Goal: Information Seeking & Learning: Compare options

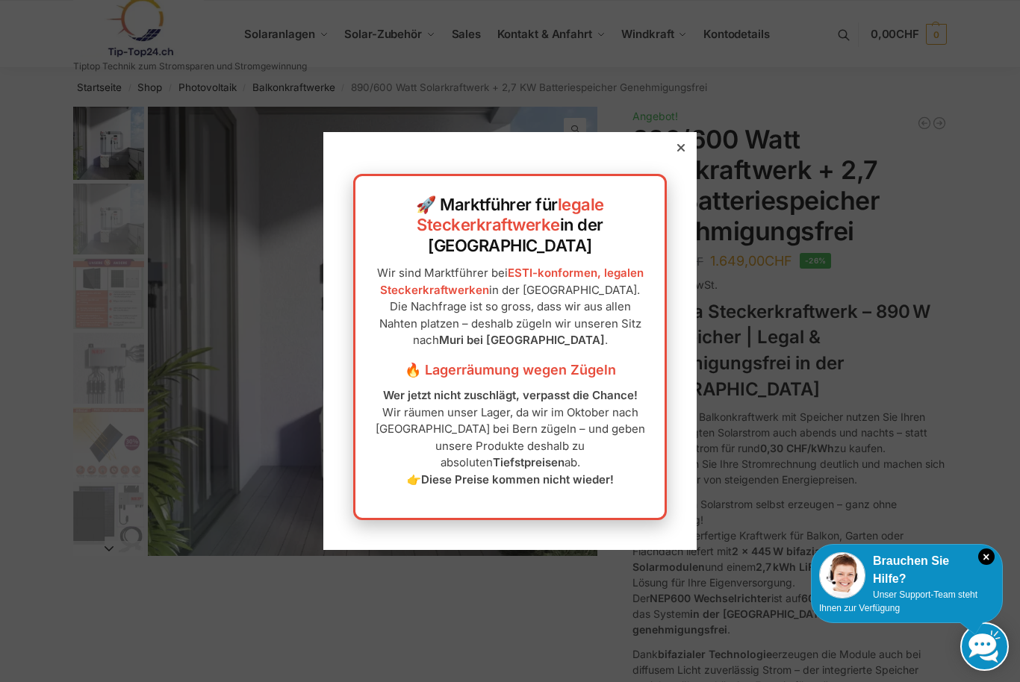
click at [686, 154] on div at bounding box center [680, 147] width 13 height 13
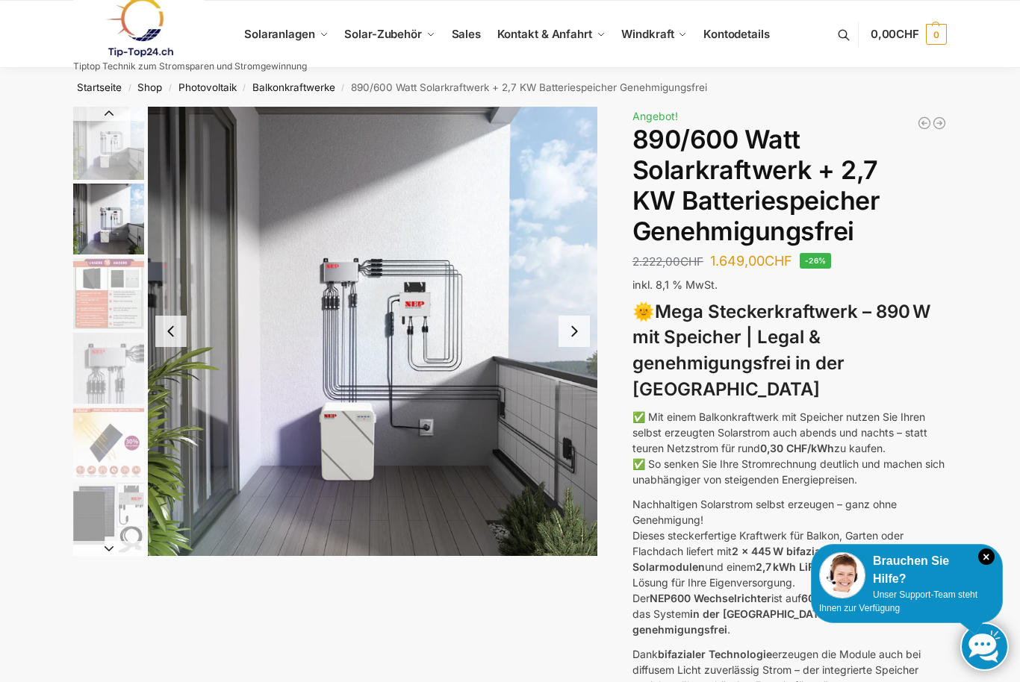
click at [107, 321] on img "3 / 12" at bounding box center [108, 293] width 71 height 71
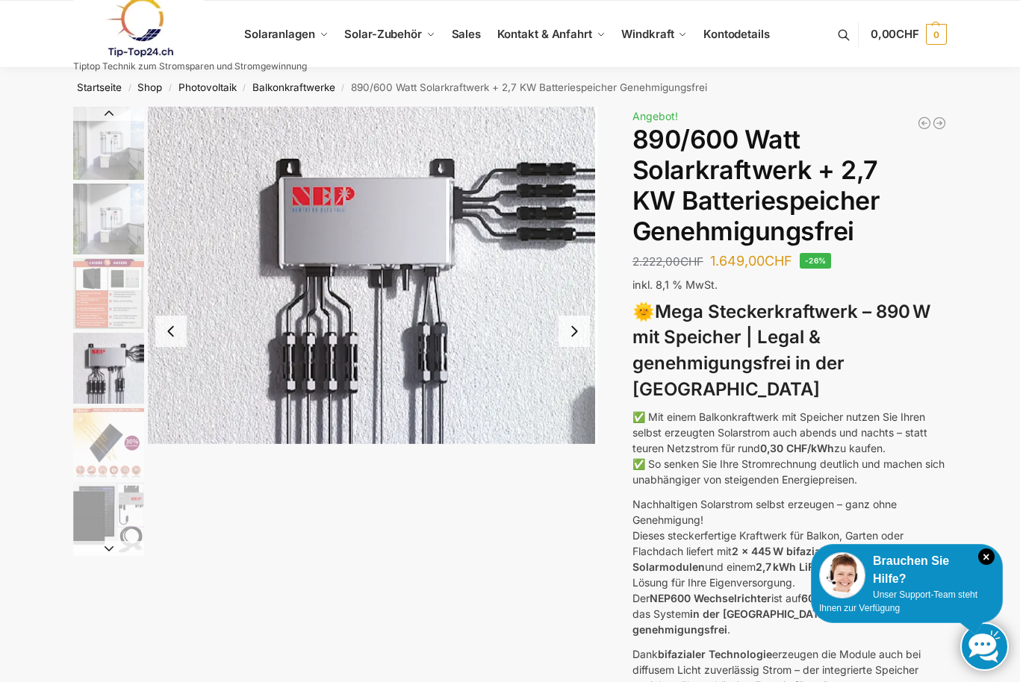
click at [103, 367] on img "4 / 12" at bounding box center [108, 368] width 71 height 71
click at [89, 441] on img "5 / 12" at bounding box center [108, 443] width 71 height 71
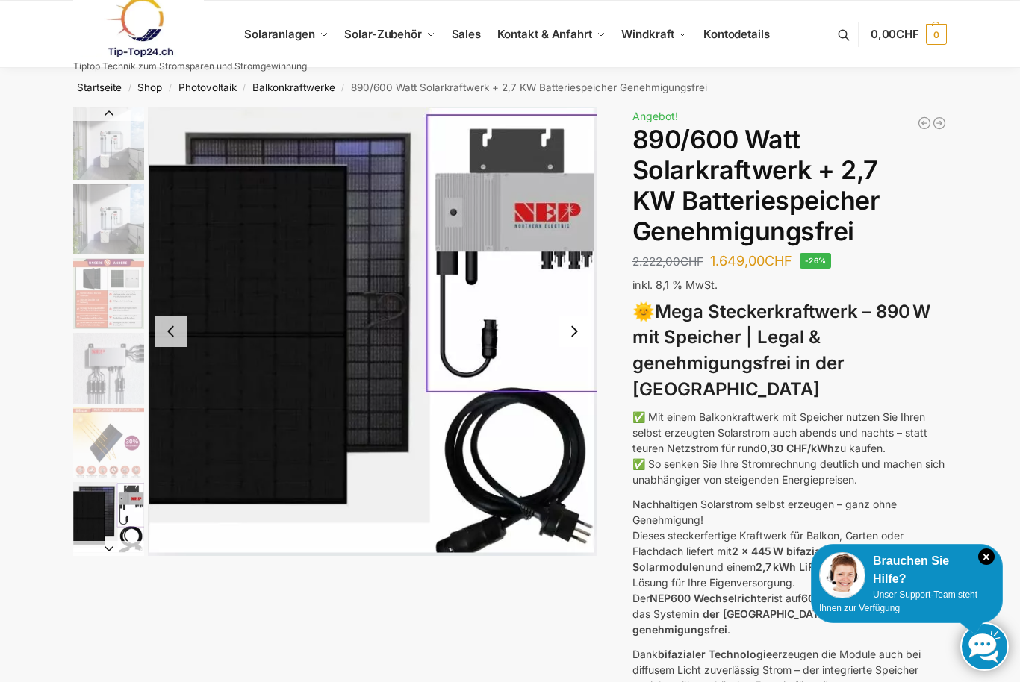
click at [94, 515] on img "6 / 12" at bounding box center [108, 517] width 71 height 71
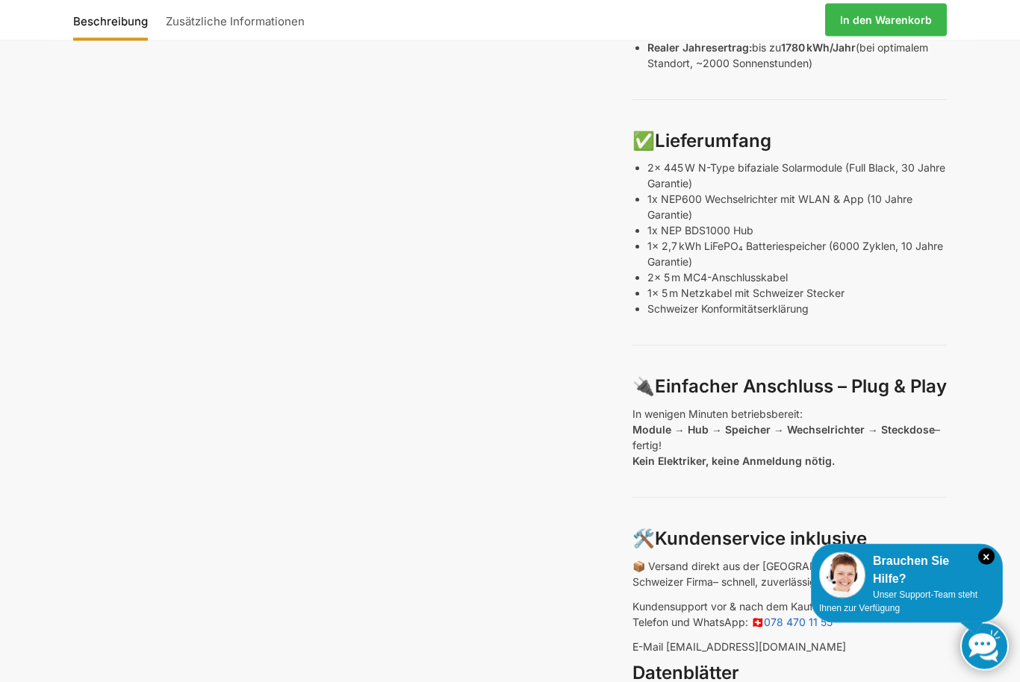
scroll to position [709, 0]
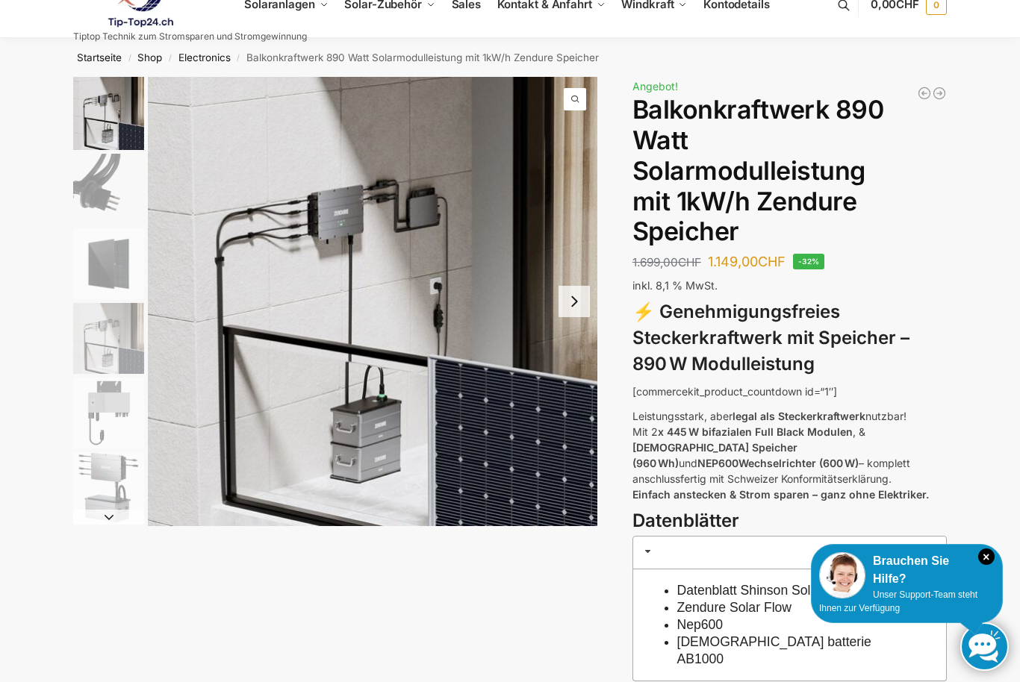
scroll to position [26, 0]
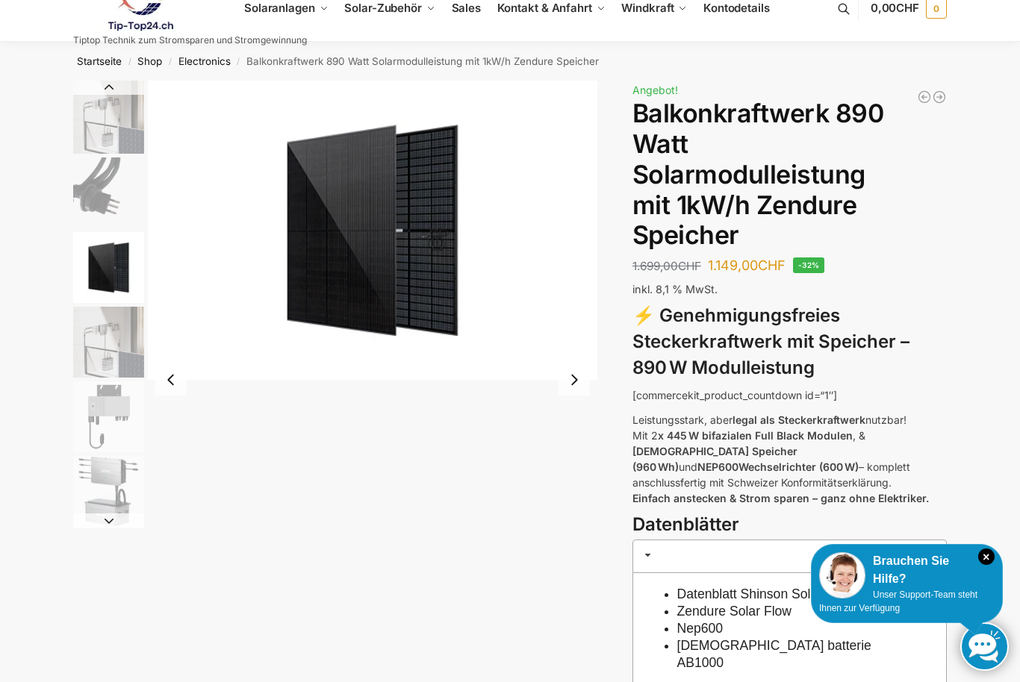
click at [104, 273] on img "3 / 6" at bounding box center [108, 267] width 71 height 71
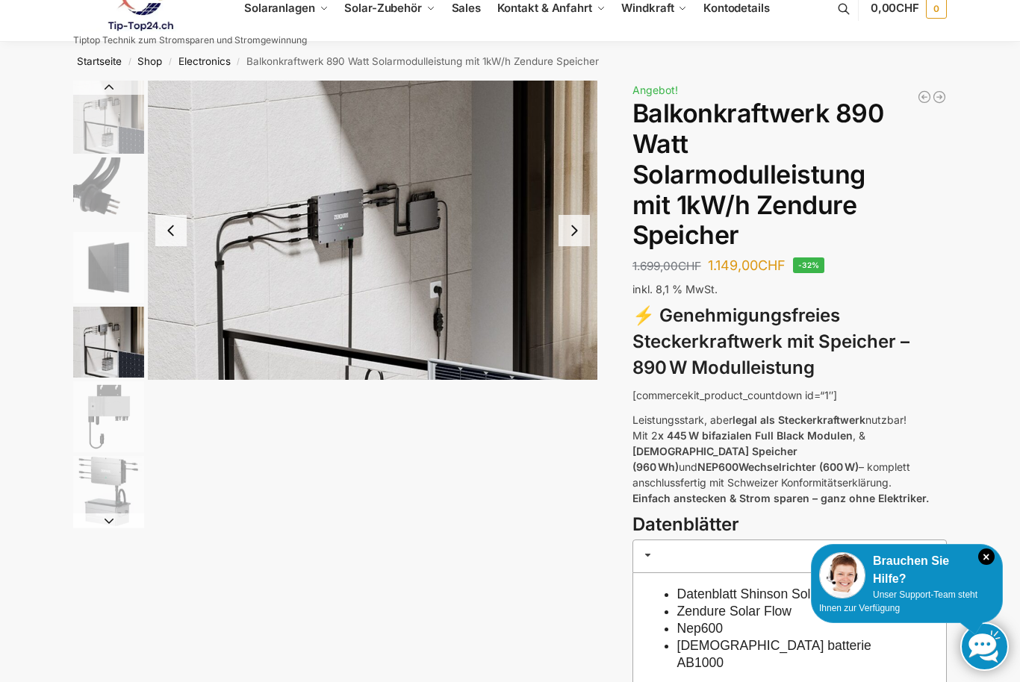
click at [100, 332] on img "4 / 6" at bounding box center [108, 342] width 71 height 71
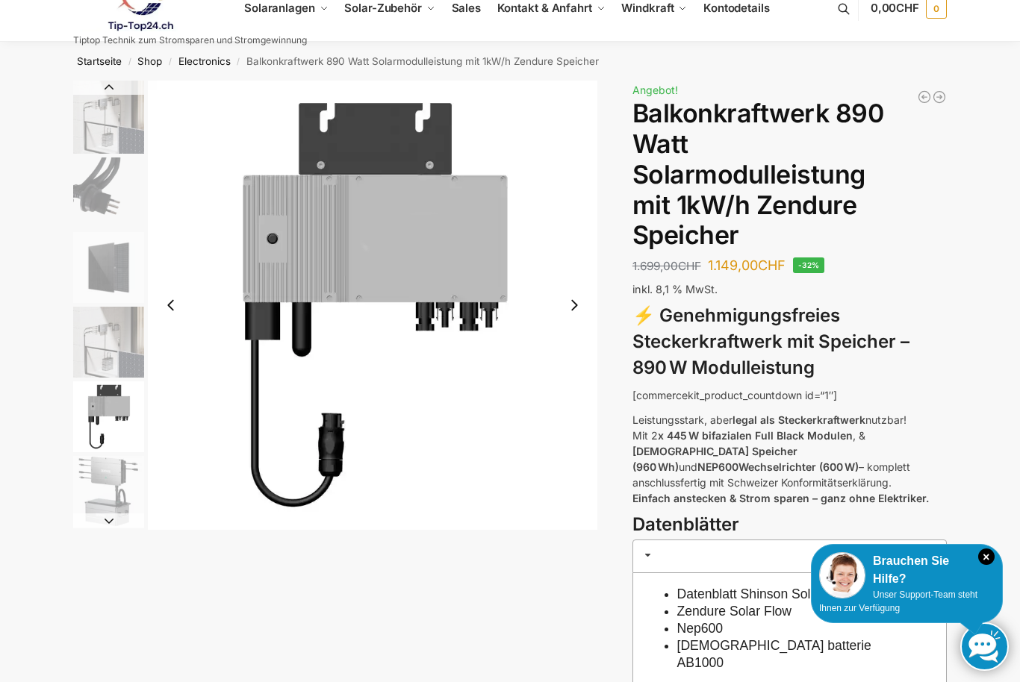
click at [99, 412] on img "5 / 6" at bounding box center [108, 416] width 71 height 71
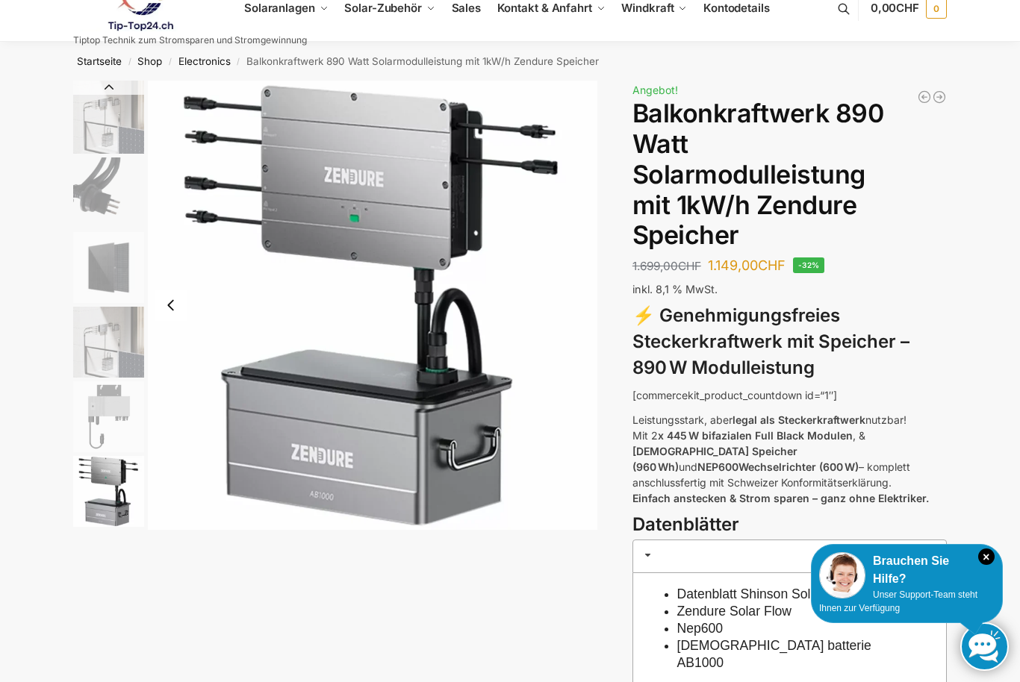
click at [99, 464] on img "6 / 6" at bounding box center [108, 491] width 71 height 71
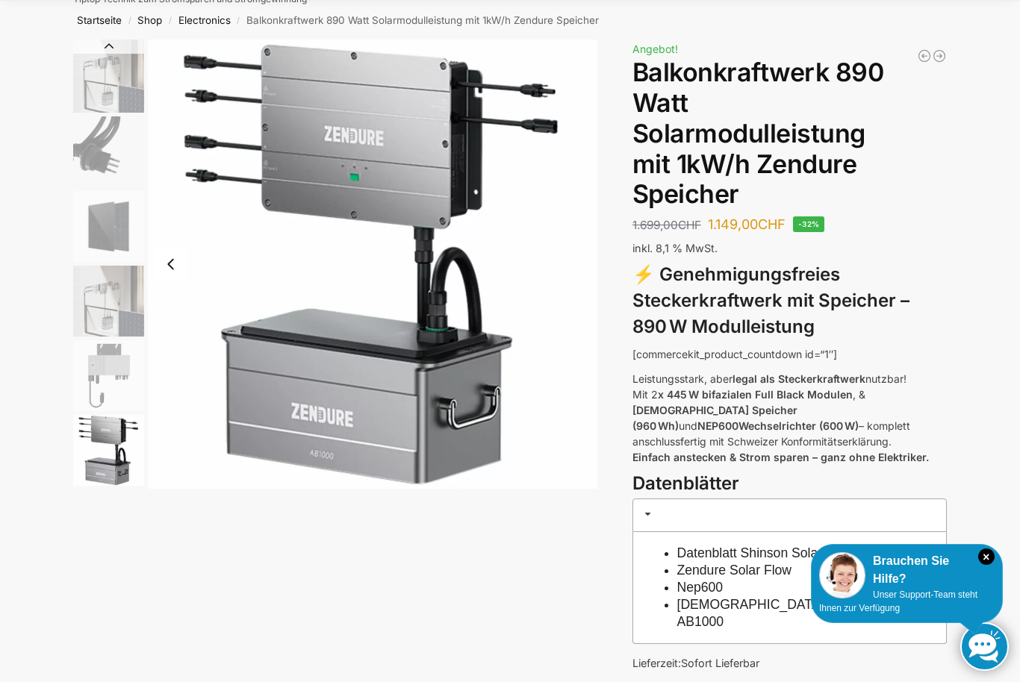
scroll to position [65, 0]
